Goal: Transaction & Acquisition: Purchase product/service

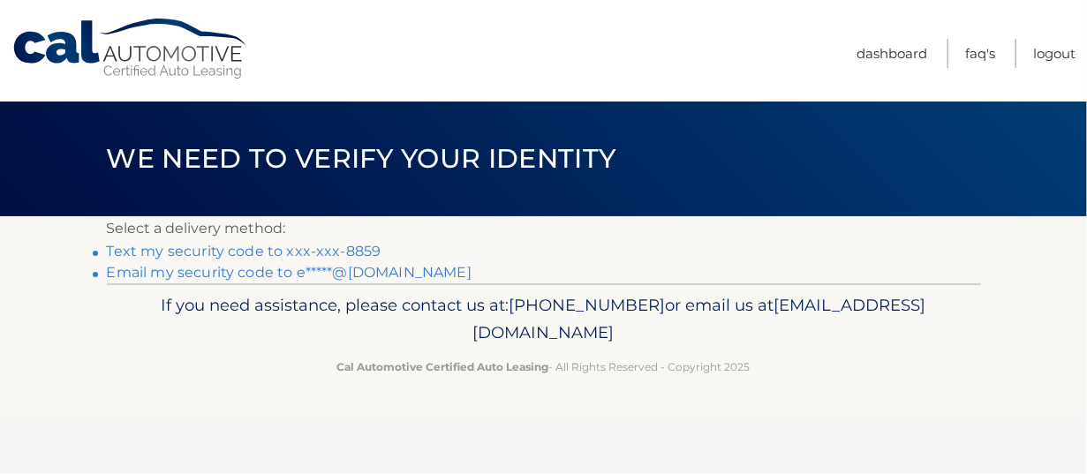
click at [366, 247] on link "Text my security code to xxx-xxx-8859" at bounding box center [244, 251] width 275 height 17
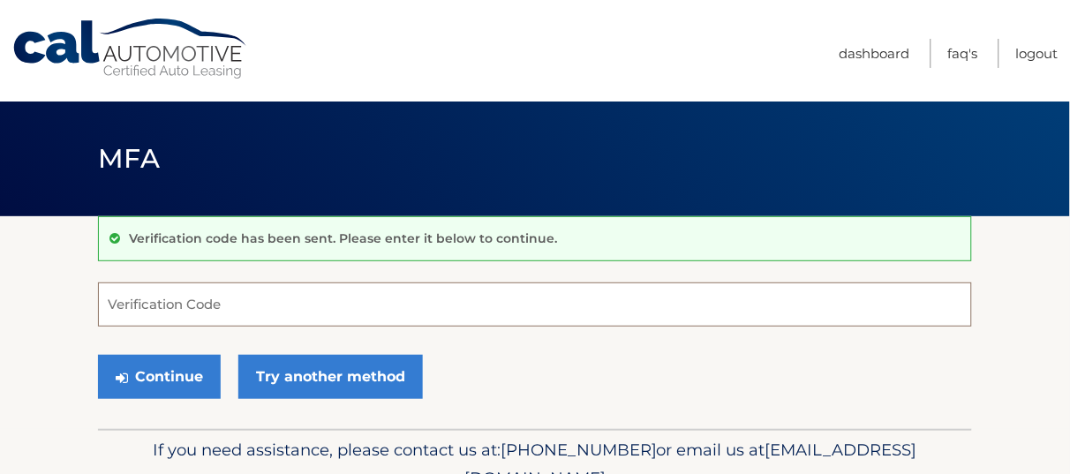
click at [280, 307] on input "Verification Code" at bounding box center [535, 305] width 874 height 44
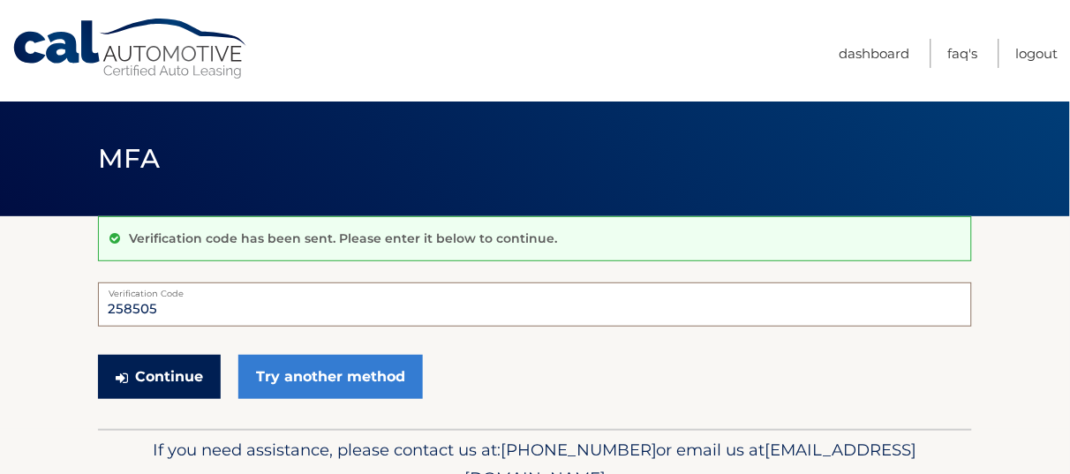
type input "258505"
click at [145, 378] on button "Continue" at bounding box center [159, 377] width 123 height 44
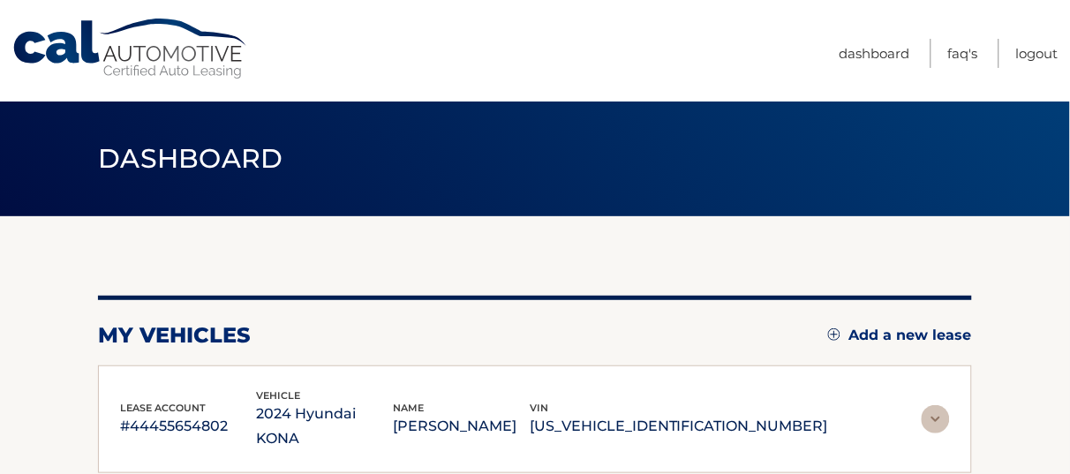
click at [935, 405] on img at bounding box center [936, 419] width 28 height 28
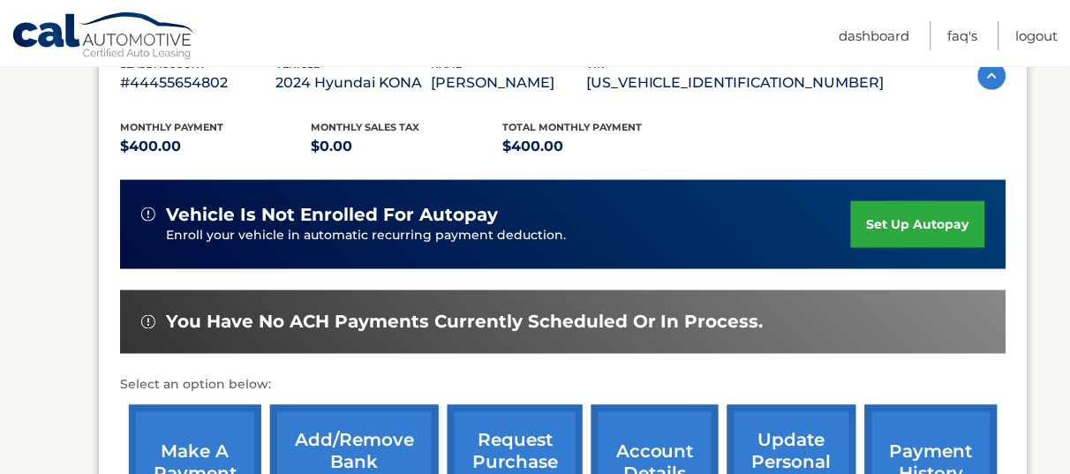
scroll to position [441, 0]
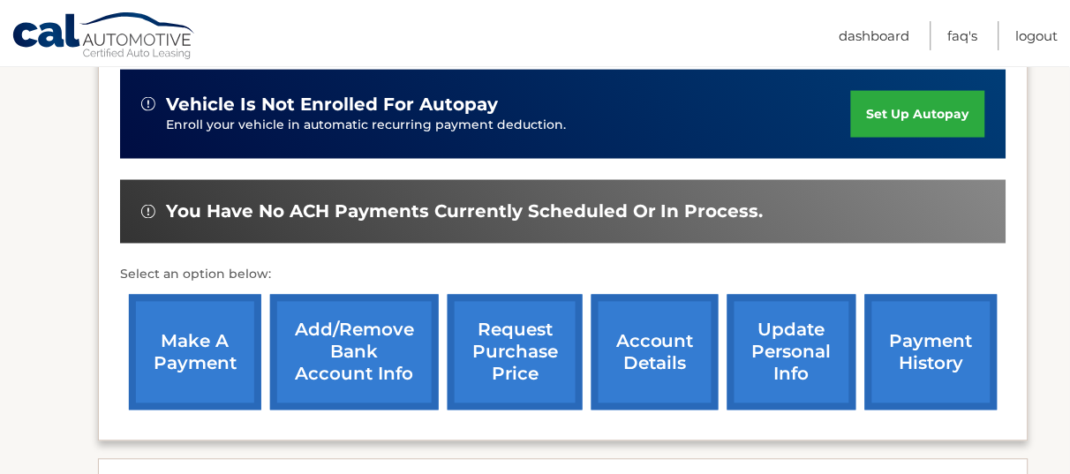
click at [159, 357] on link "make a payment" at bounding box center [195, 353] width 132 height 116
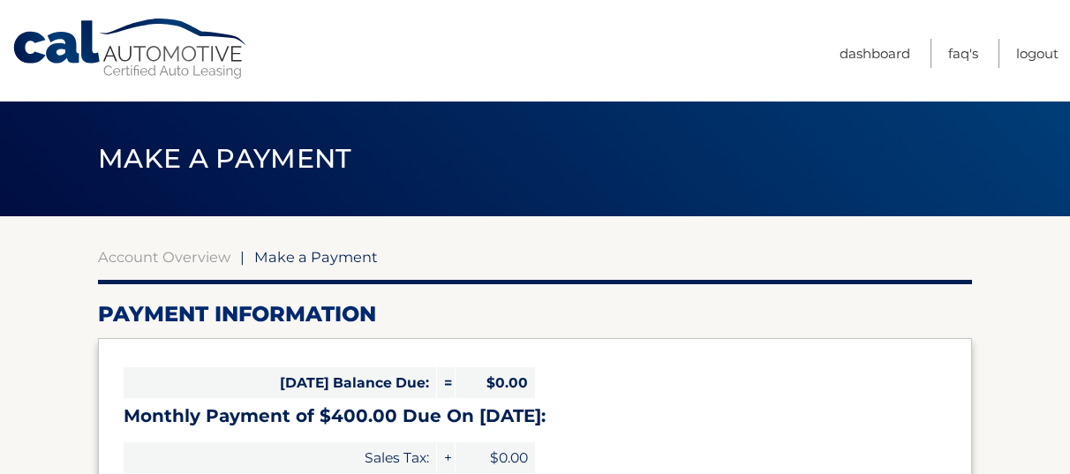
select select "ZDBkZGI4M2UtMmM4Ny00NDM5LWE4YzEtOTNkYjY0N2ZmOGI2"
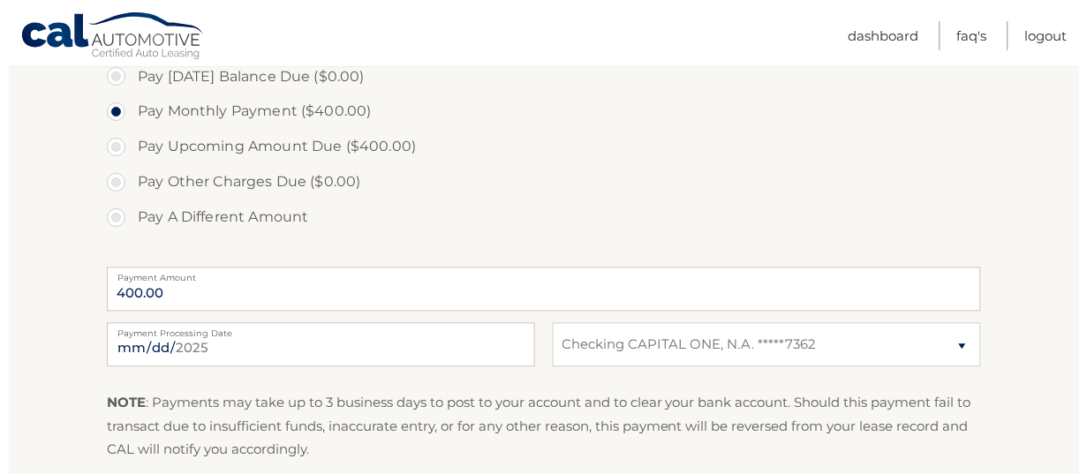
scroll to position [662, 0]
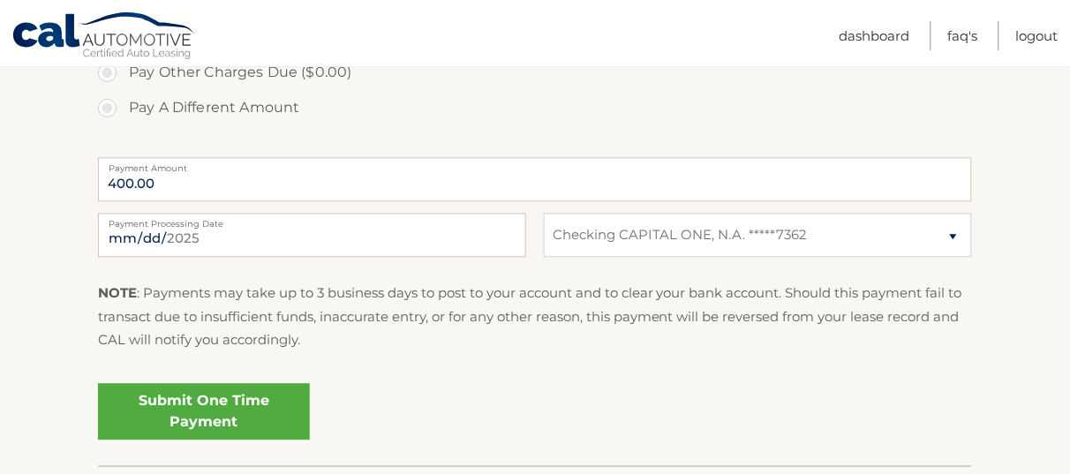
click at [257, 401] on link "Submit One Time Payment" at bounding box center [204, 411] width 212 height 57
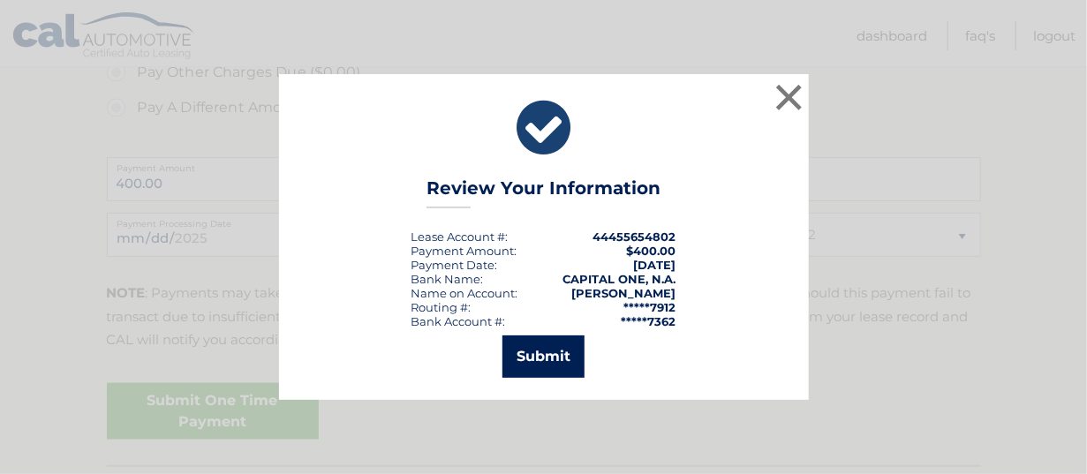
click at [524, 350] on button "Submit" at bounding box center [543, 356] width 82 height 42
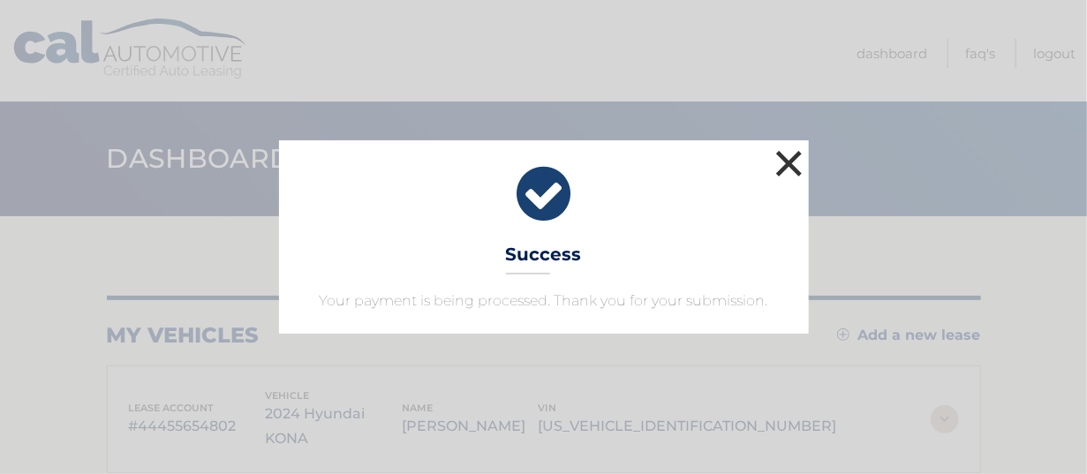
click at [781, 152] on button "×" at bounding box center [789, 163] width 35 height 35
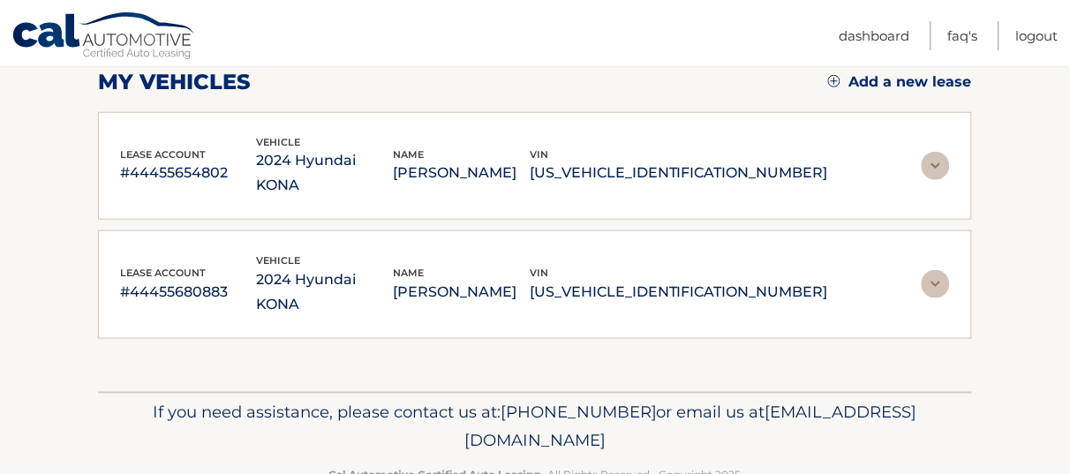
scroll to position [253, 0]
click at [935, 270] on img at bounding box center [936, 284] width 28 height 28
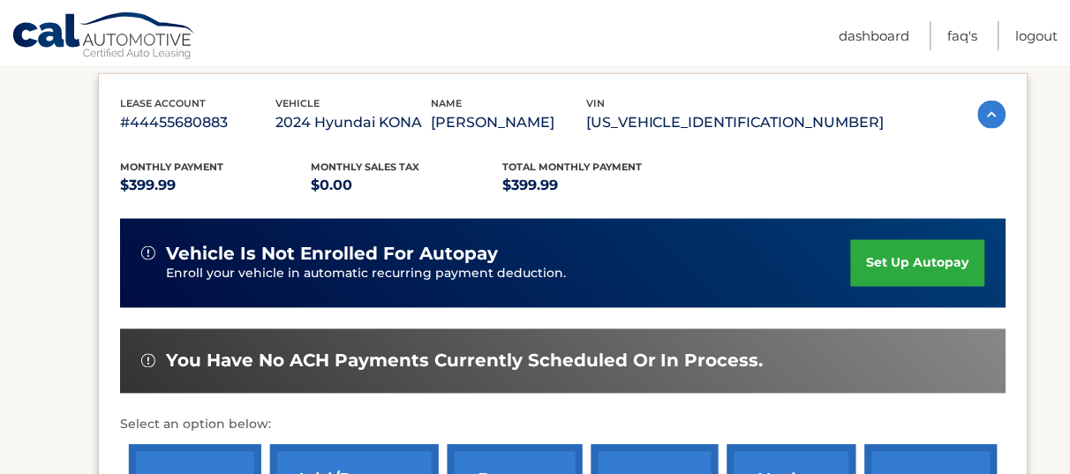
scroll to position [474, 0]
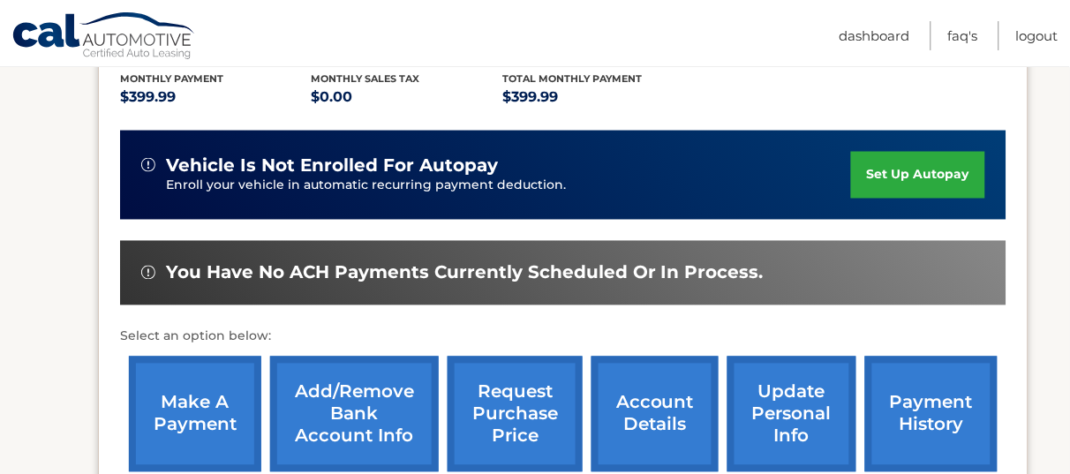
click at [192, 404] on link "make a payment" at bounding box center [195, 415] width 132 height 116
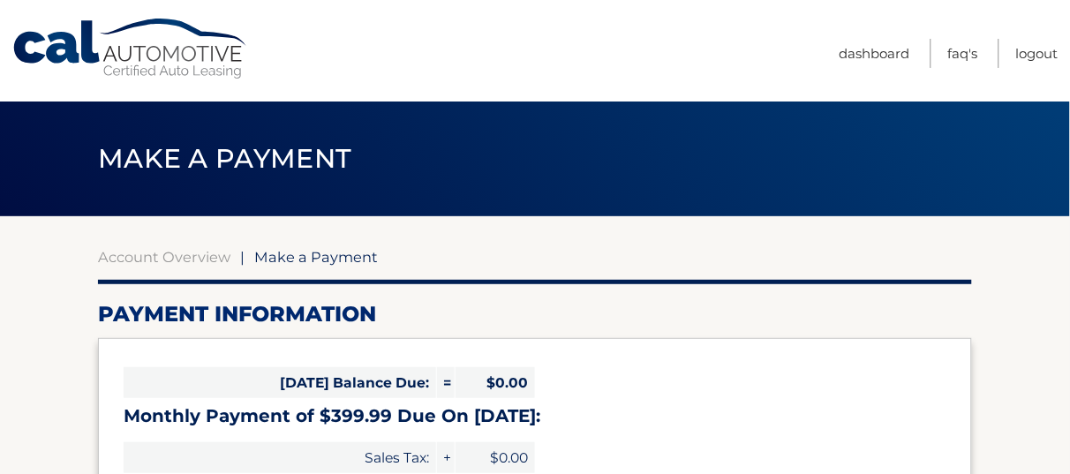
select select "MGE5MDQ5YzItMTQ2NS00YWRkLThiOWYtYjMxYzFlMTllMjYx"
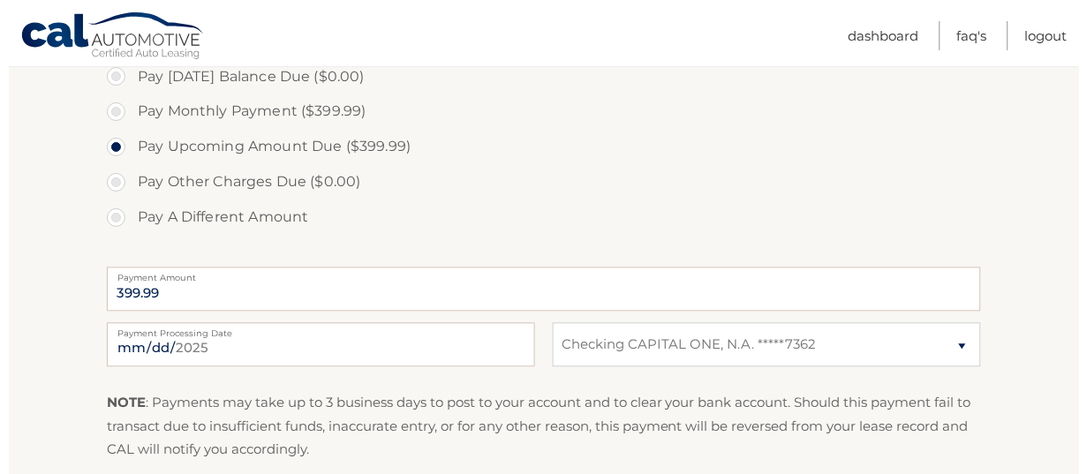
scroll to position [662, 0]
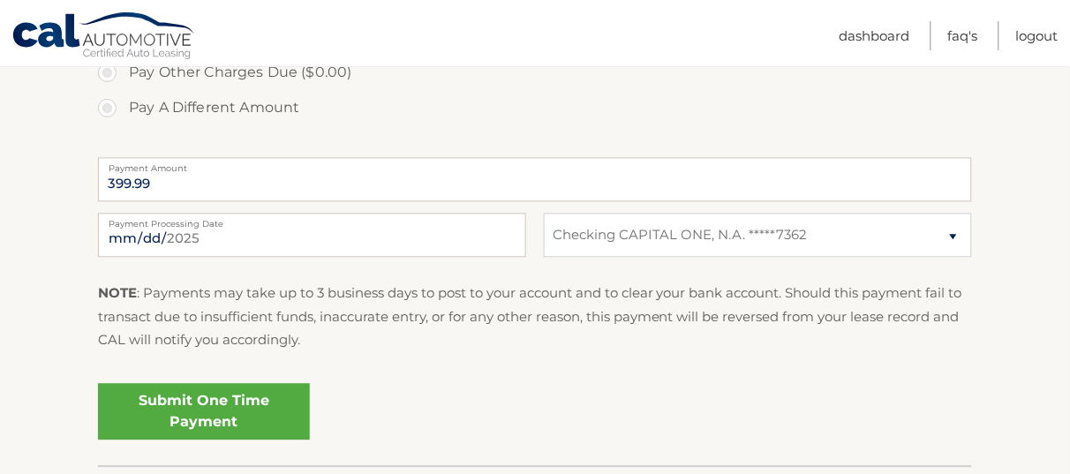
click at [218, 418] on link "Submit One Time Payment" at bounding box center [204, 411] width 212 height 57
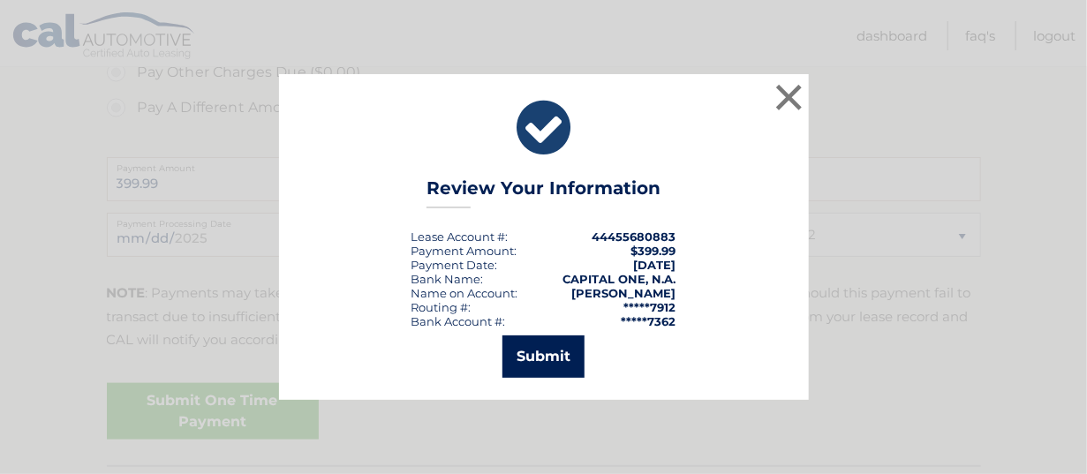
click at [528, 350] on button "Submit" at bounding box center [543, 356] width 82 height 42
